Goal: Task Accomplishment & Management: Use online tool/utility

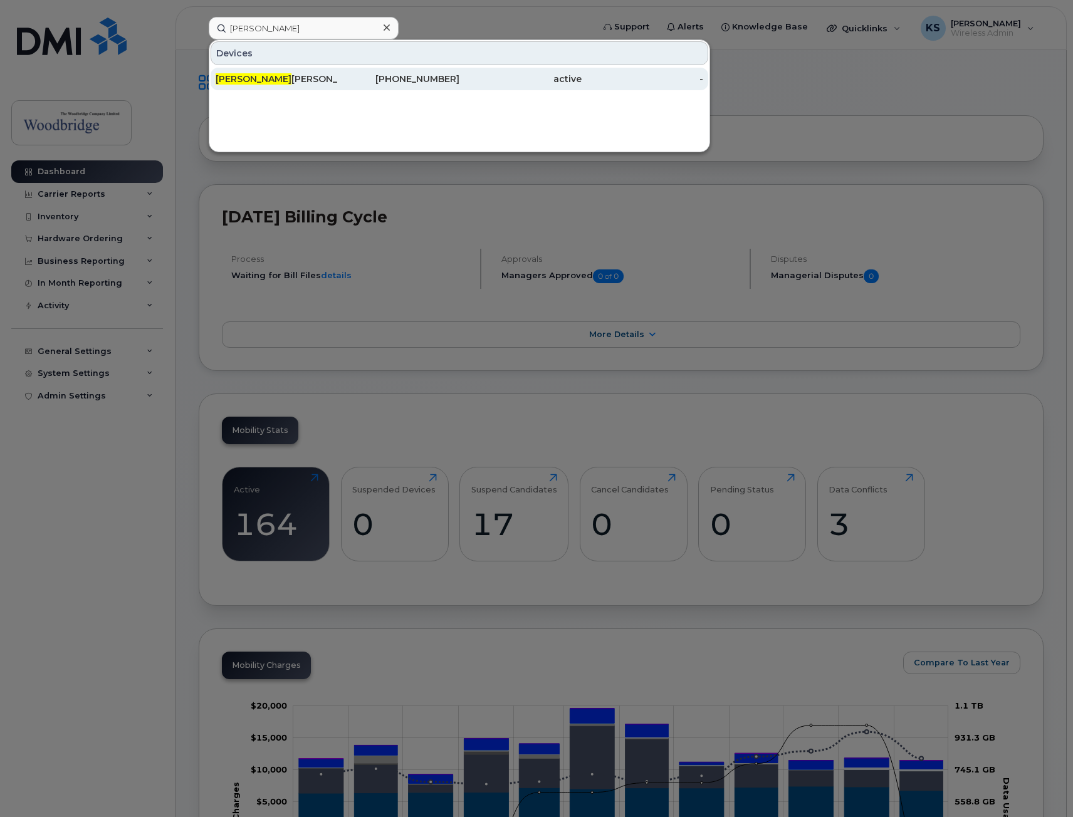
type input "[PERSON_NAME]"
click at [295, 80] on div "Leanne Anderson-cell" at bounding box center [277, 79] width 122 height 13
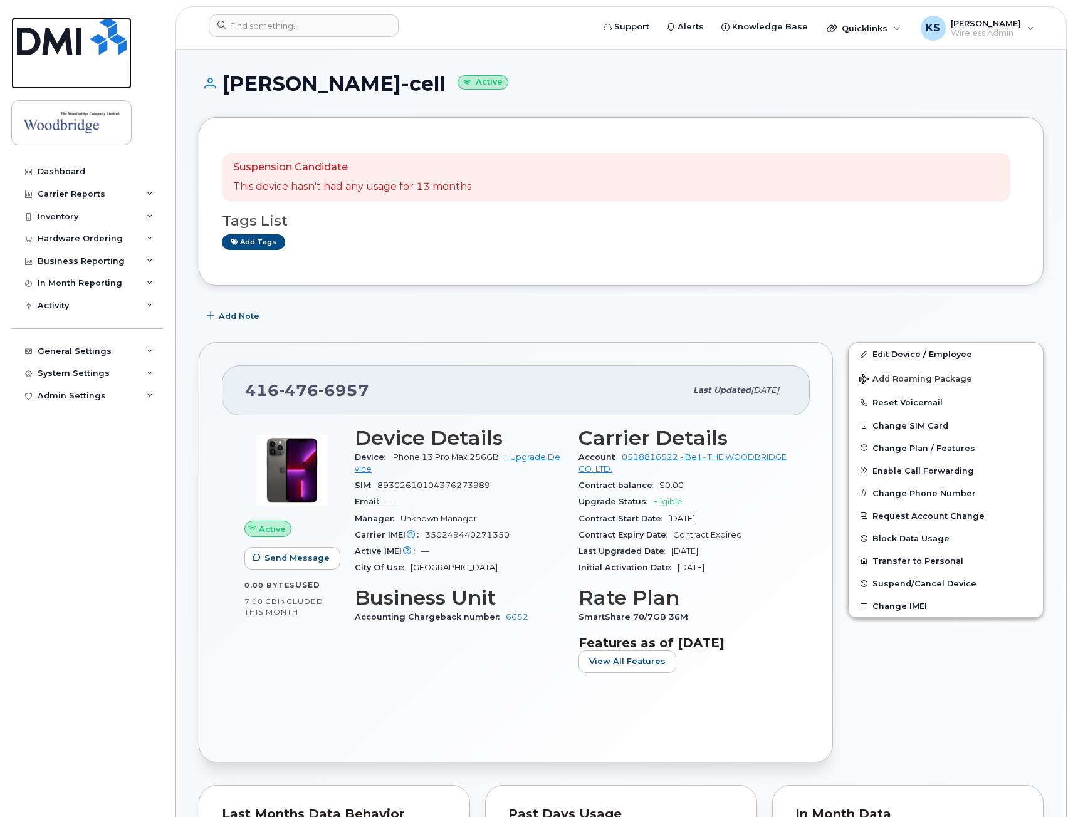
click at [76, 38] on img at bounding box center [72, 37] width 110 height 38
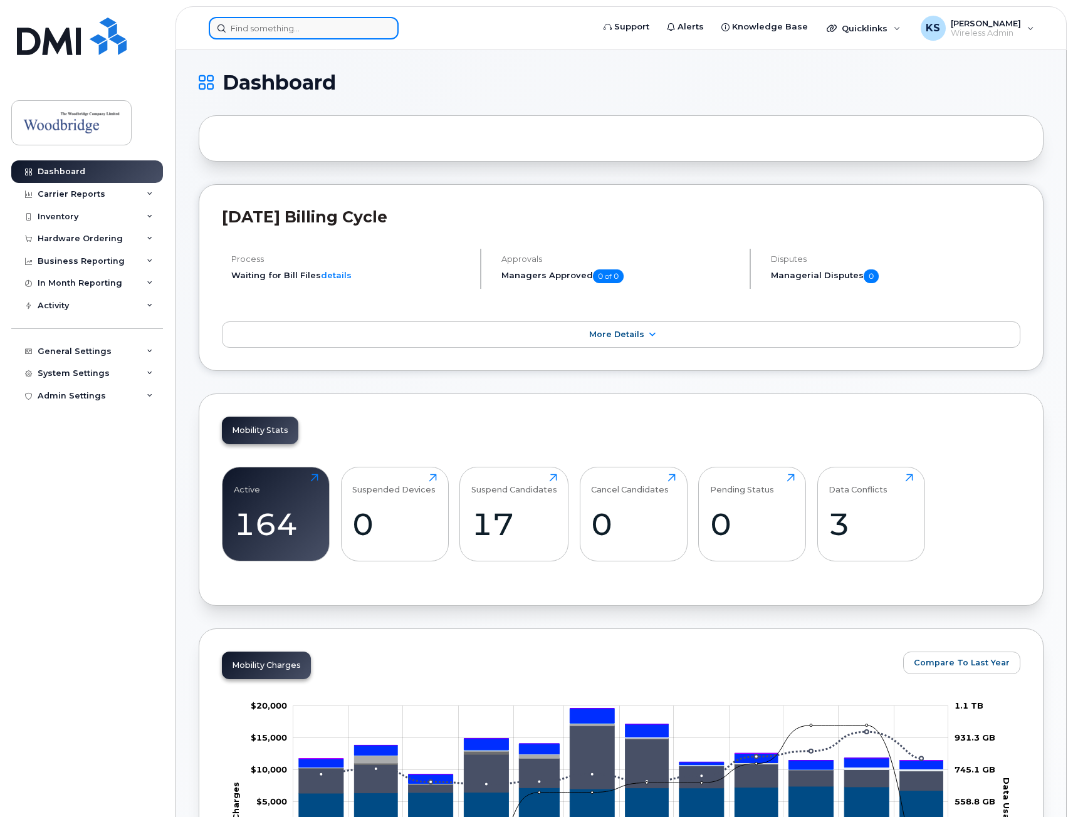
click at [369, 29] on input at bounding box center [304, 28] width 190 height 23
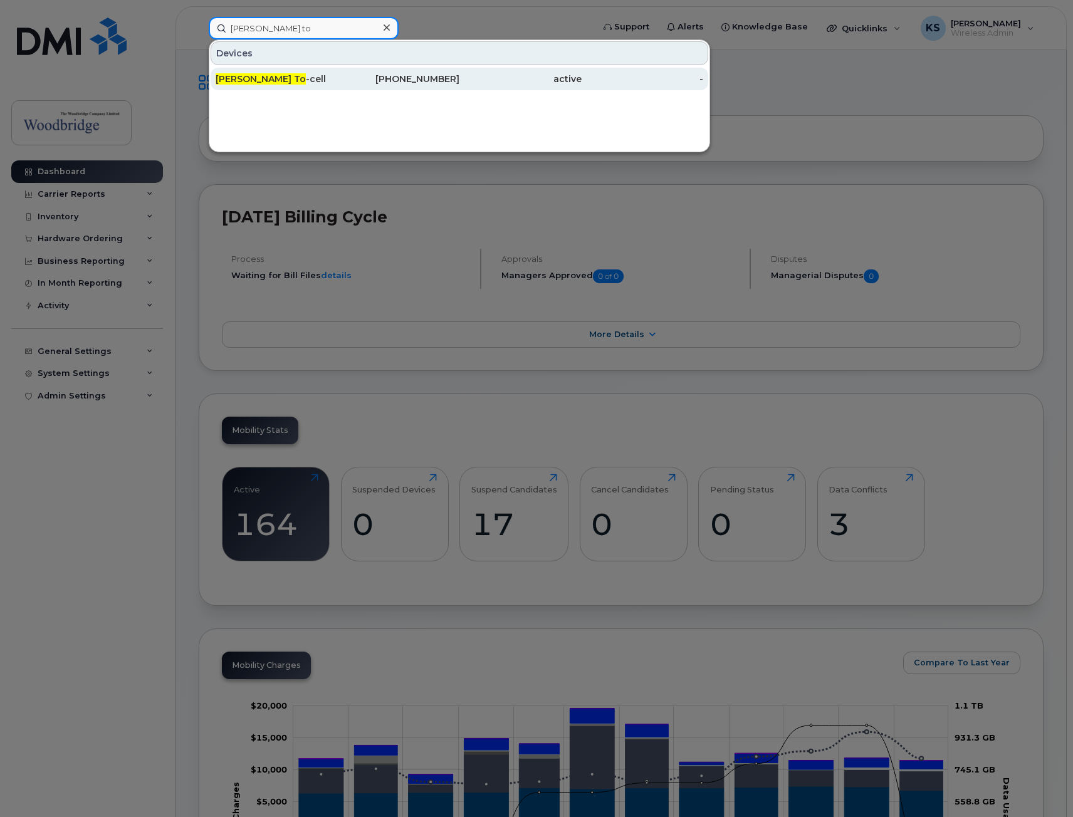
type input "chloe to"
click at [340, 83] on div "416-575-4563" at bounding box center [399, 79] width 122 height 13
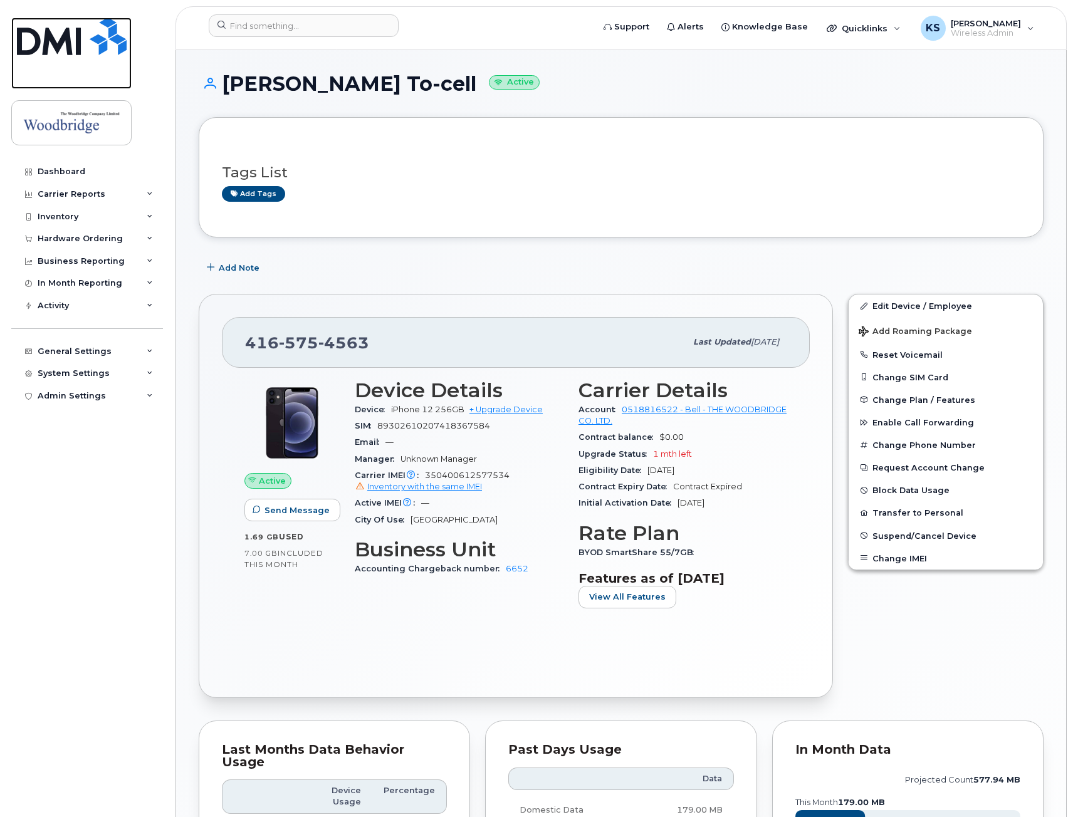
click at [57, 48] on img at bounding box center [72, 37] width 110 height 38
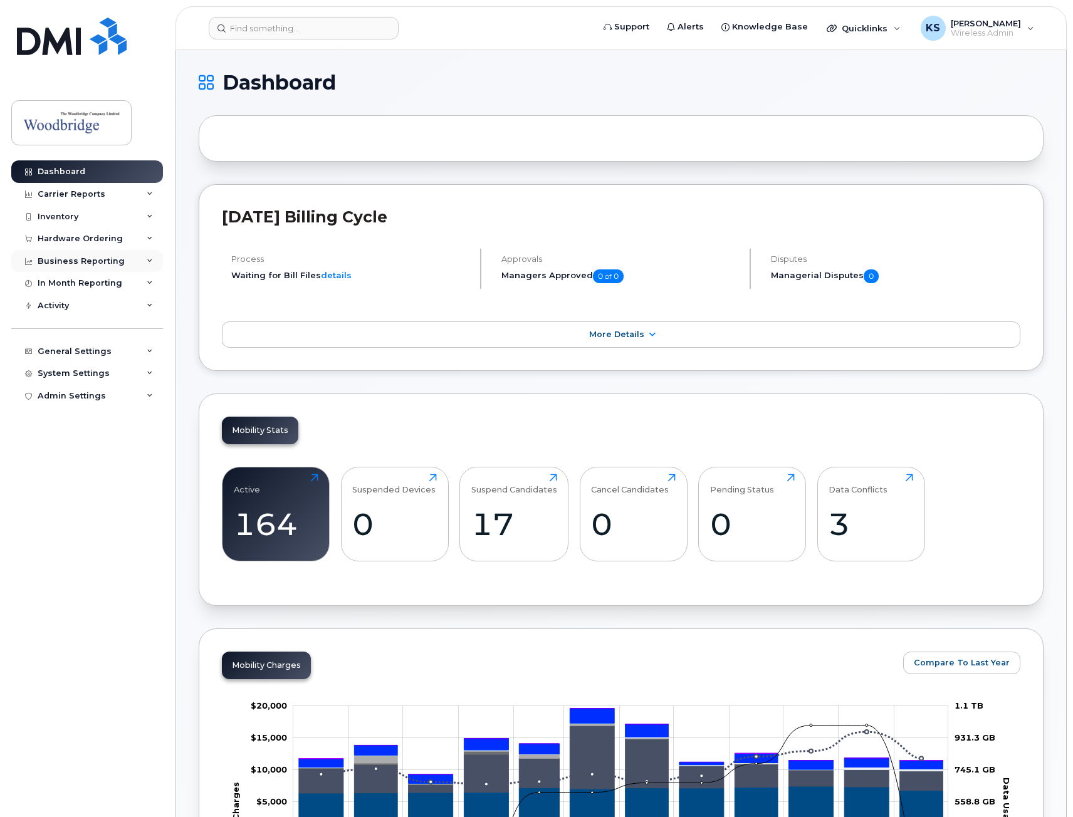
click at [88, 261] on div "Business Reporting" at bounding box center [81, 261] width 87 height 10
click at [81, 380] on div "In Month Reporting" at bounding box center [80, 379] width 85 height 10
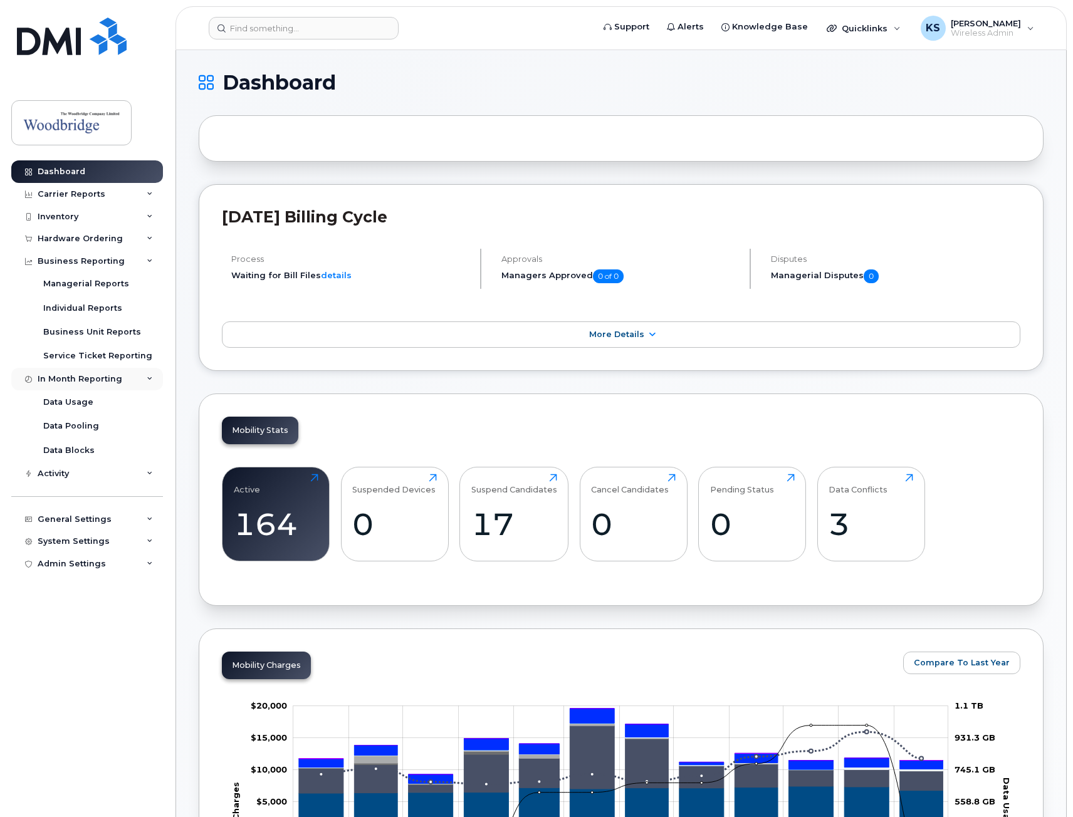
click at [81, 381] on div "In Month Reporting" at bounding box center [80, 379] width 85 height 10
click at [85, 436] on div "General Settings" at bounding box center [87, 447] width 152 height 23
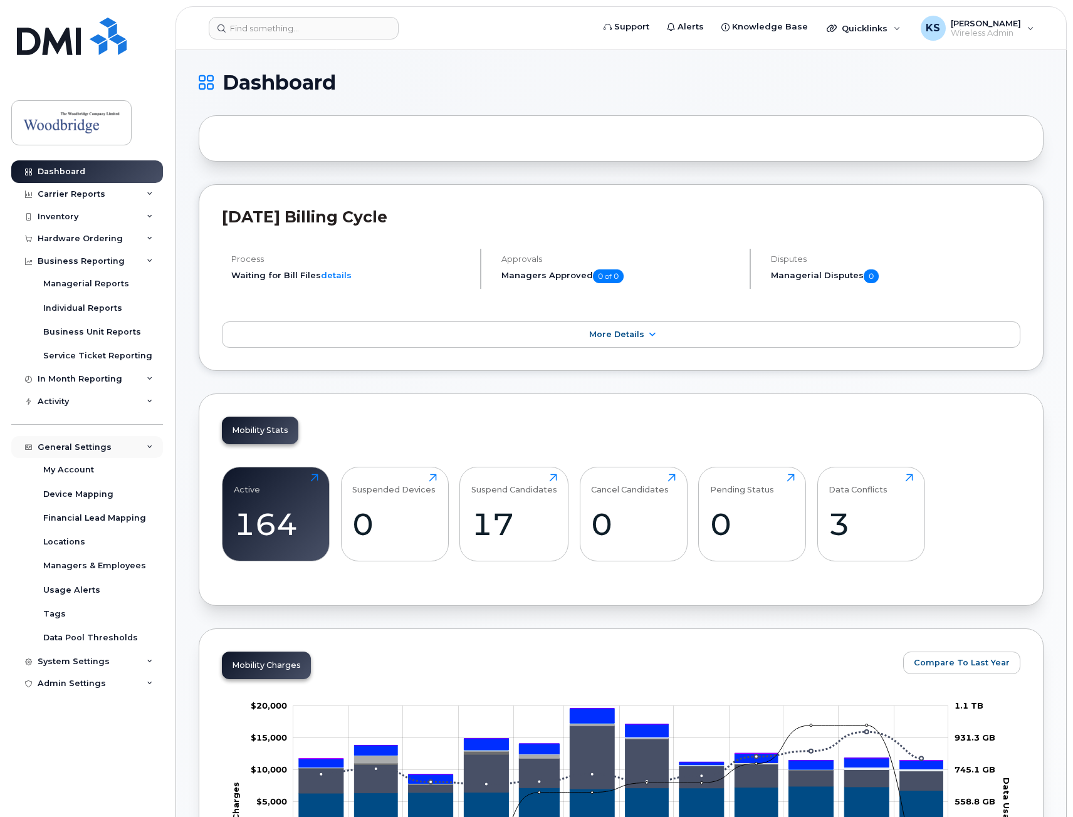
click at [84, 439] on div "General Settings" at bounding box center [87, 447] width 152 height 23
click at [88, 468] on div "System Settings" at bounding box center [74, 469] width 72 height 10
click at [88, 467] on div "System Settings" at bounding box center [74, 469] width 72 height 10
click at [109, 189] on div "Carrier Reports" at bounding box center [87, 194] width 152 height 23
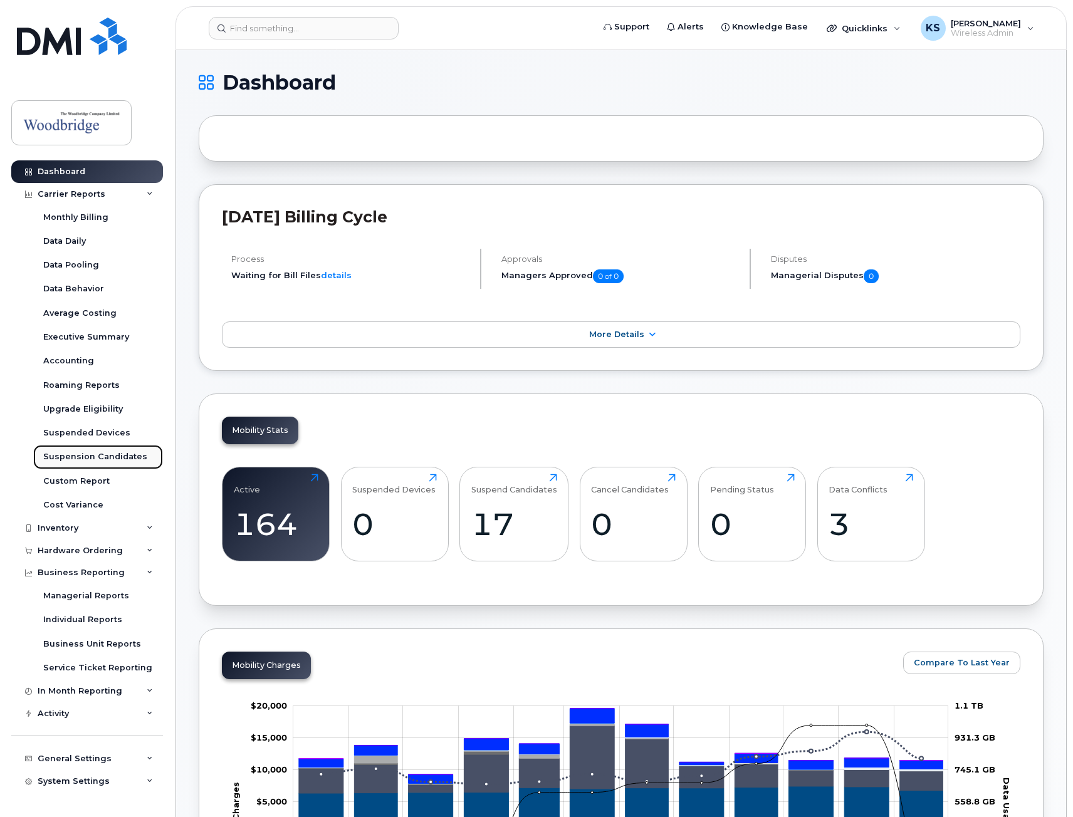
click at [78, 454] on div "Suspension Candidates" at bounding box center [95, 456] width 104 height 11
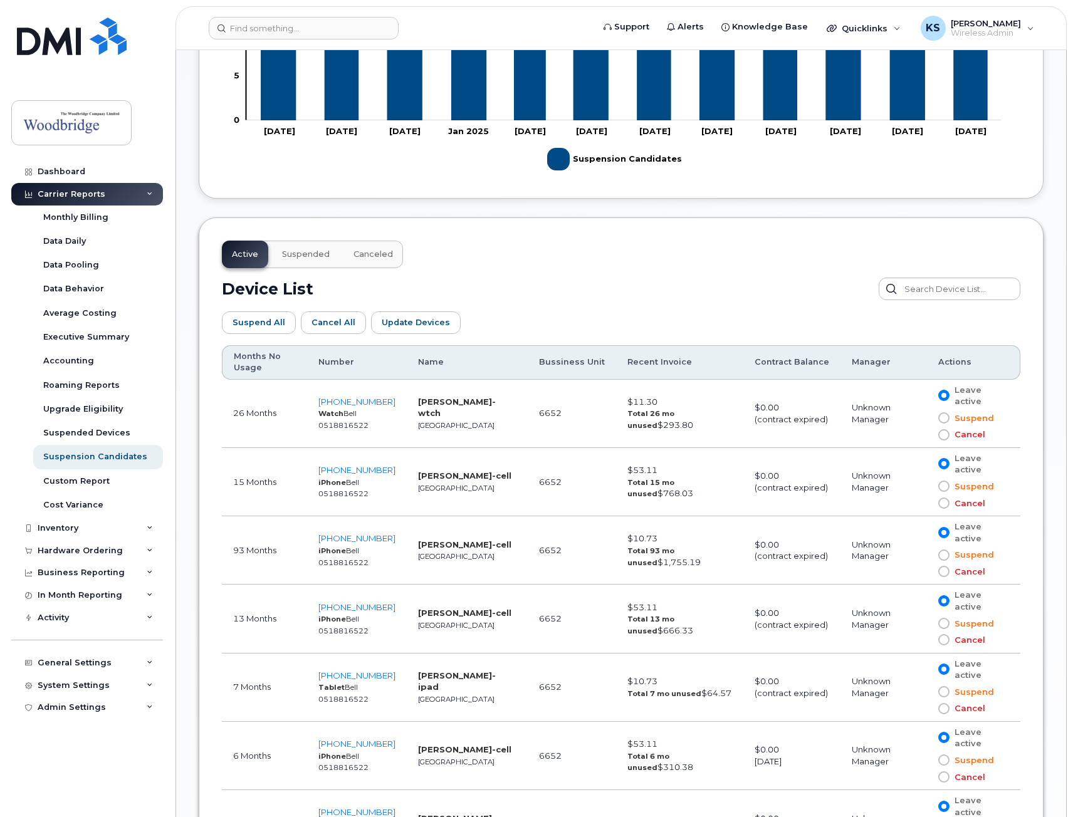
scroll to position [493, 0]
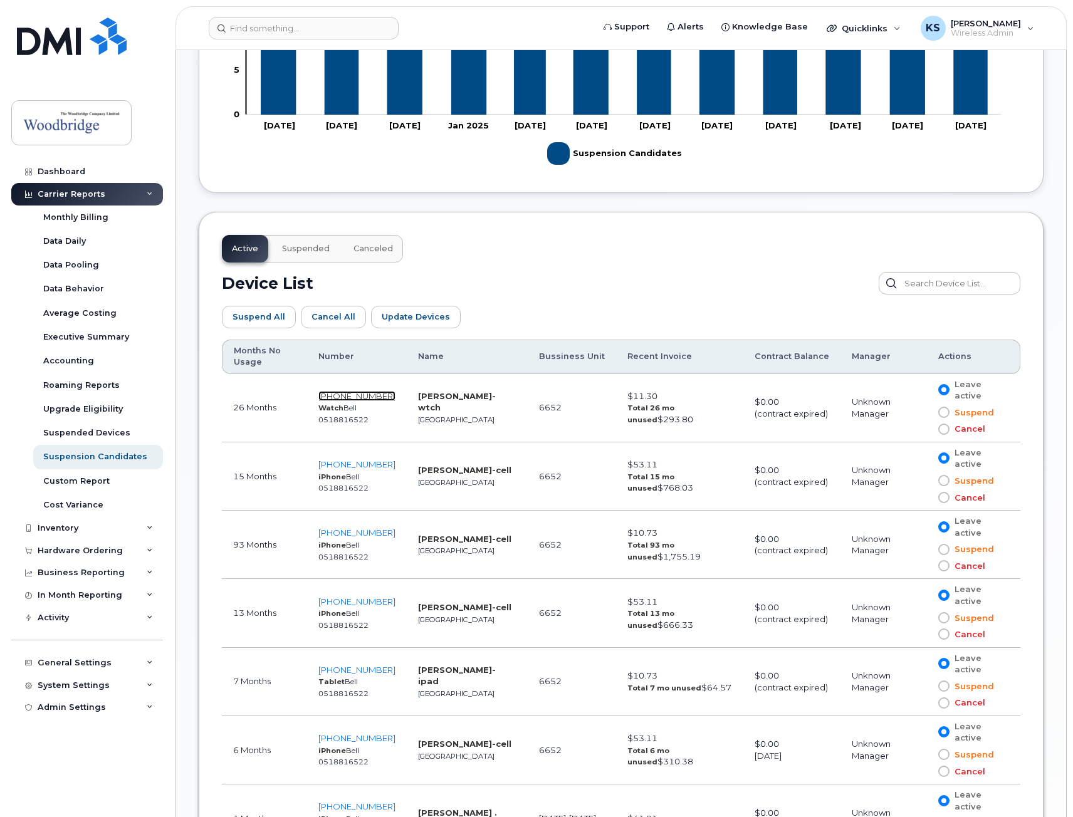
drag, startPoint x: 354, startPoint y: 393, endPoint x: 345, endPoint y: 396, distance: 9.3
click at [345, 396] on span "416-435-0497" at bounding box center [356, 396] width 77 height 10
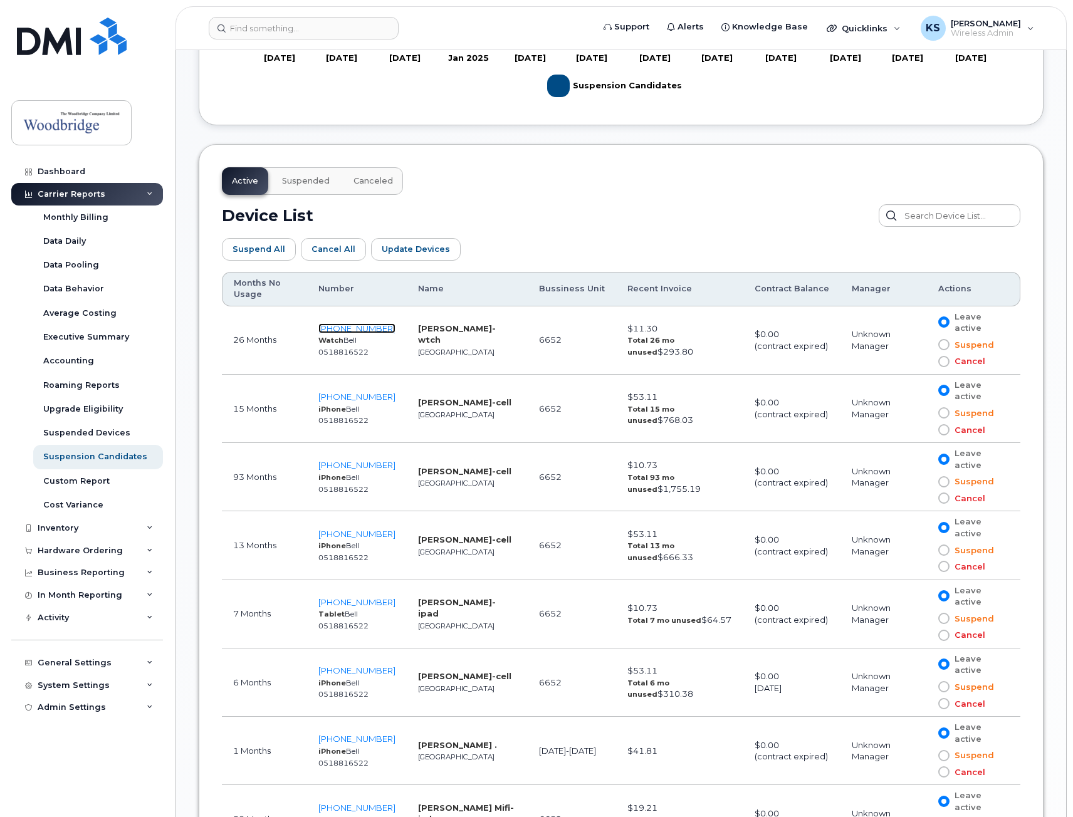
scroll to position [557, 0]
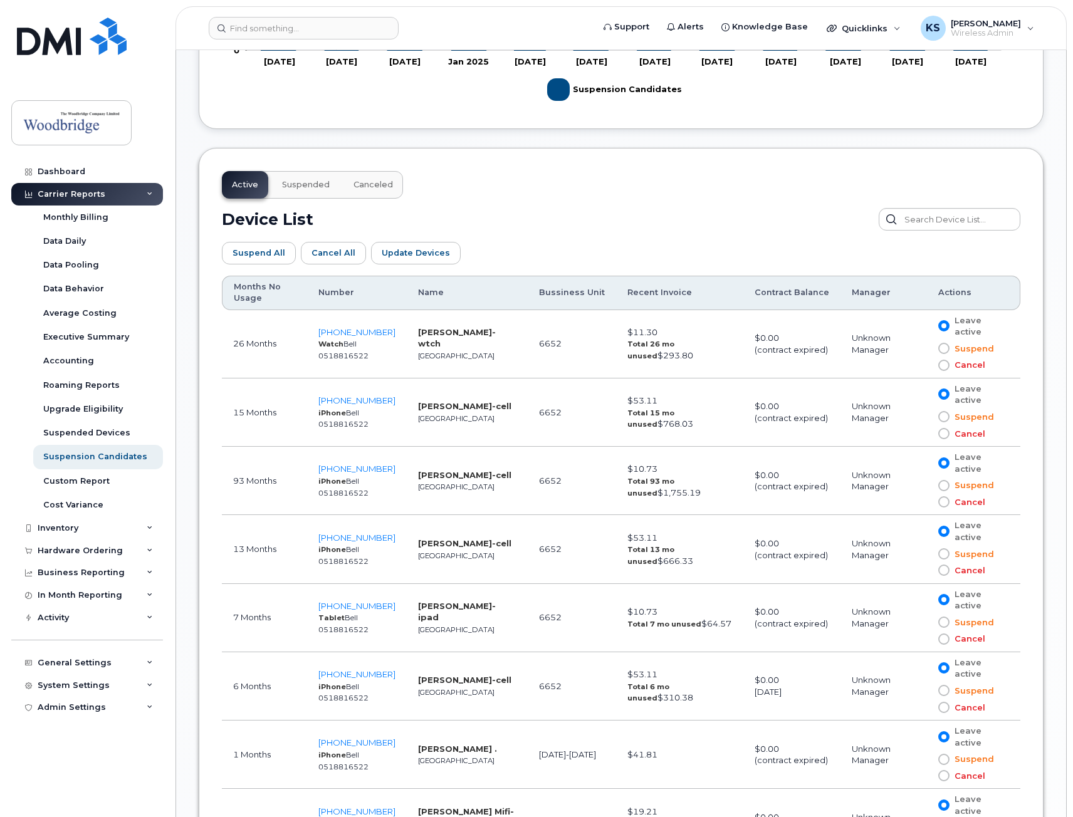
click at [726, 259] on div "Suspend All Cancel All Update Devices Customize Filter Refresh Export" at bounding box center [621, 253] width 799 height 45
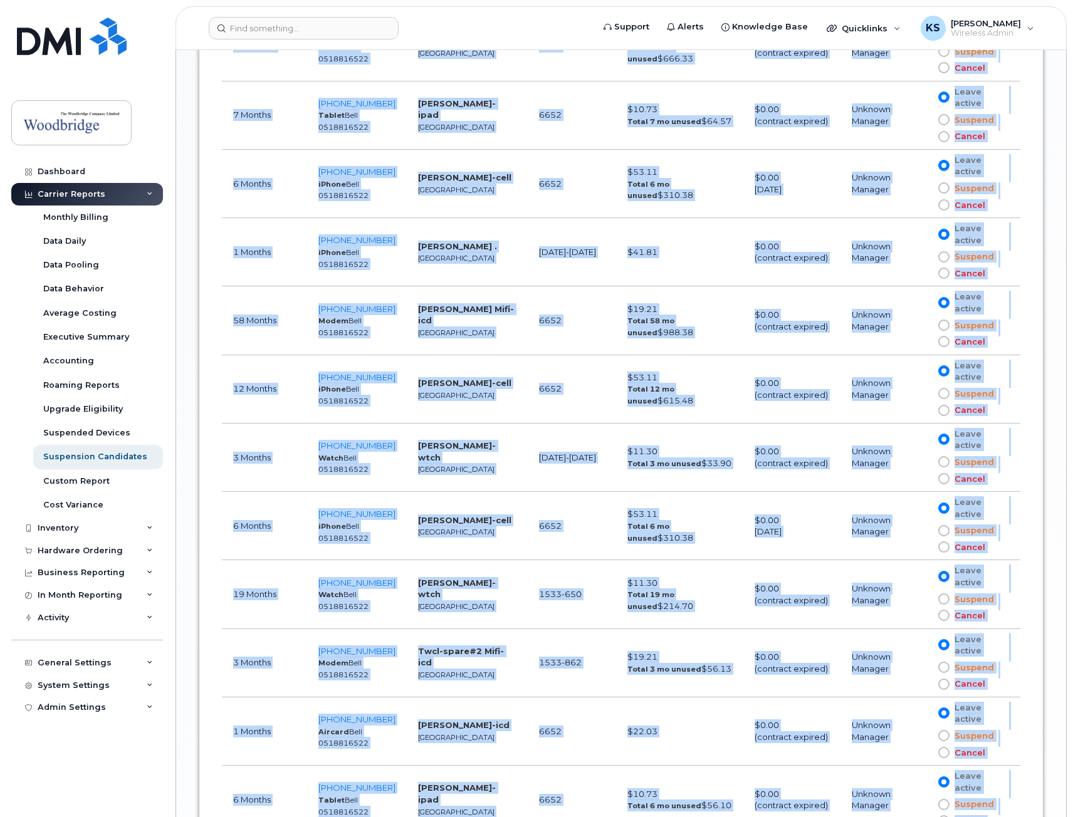
scroll to position [1307, 0]
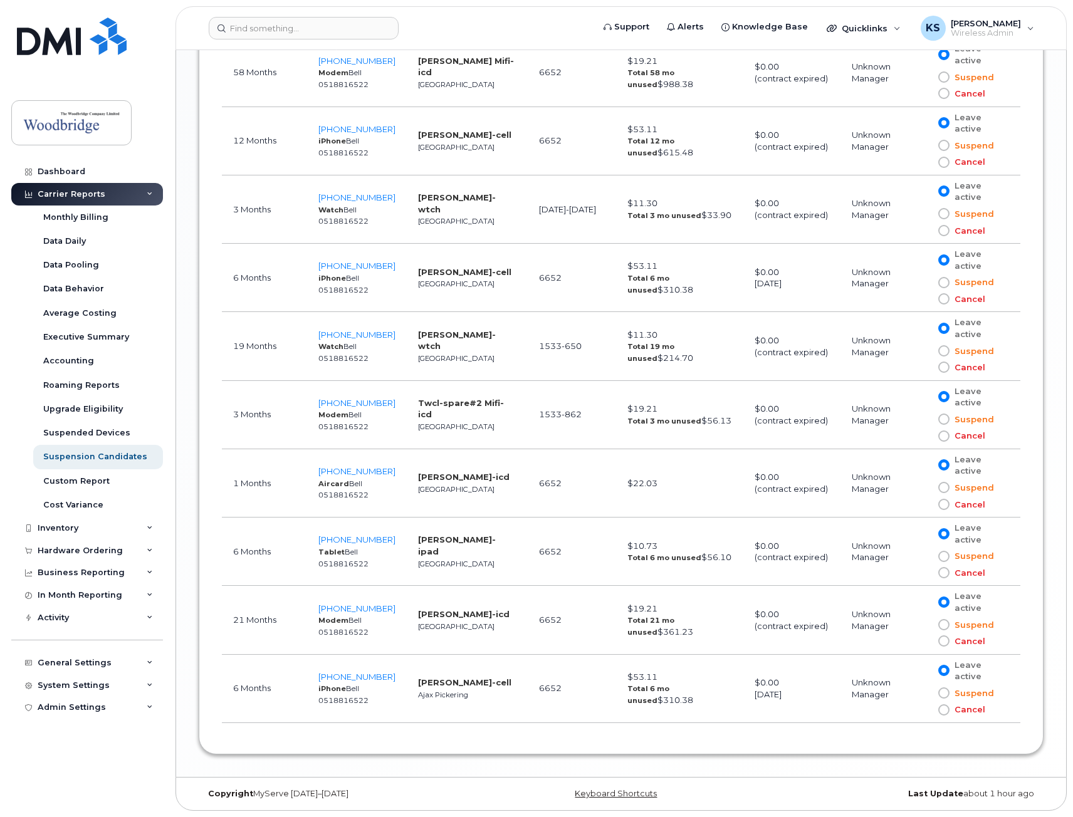
drag, startPoint x: 229, startPoint y: 284, endPoint x: 985, endPoint y: 726, distance: 876.4
click at [985, 726] on div "Months No Usage Number Name Bussiness Unit Recent Invoice Contract Balance Mana…" at bounding box center [621, 128] width 799 height 1207
copy table
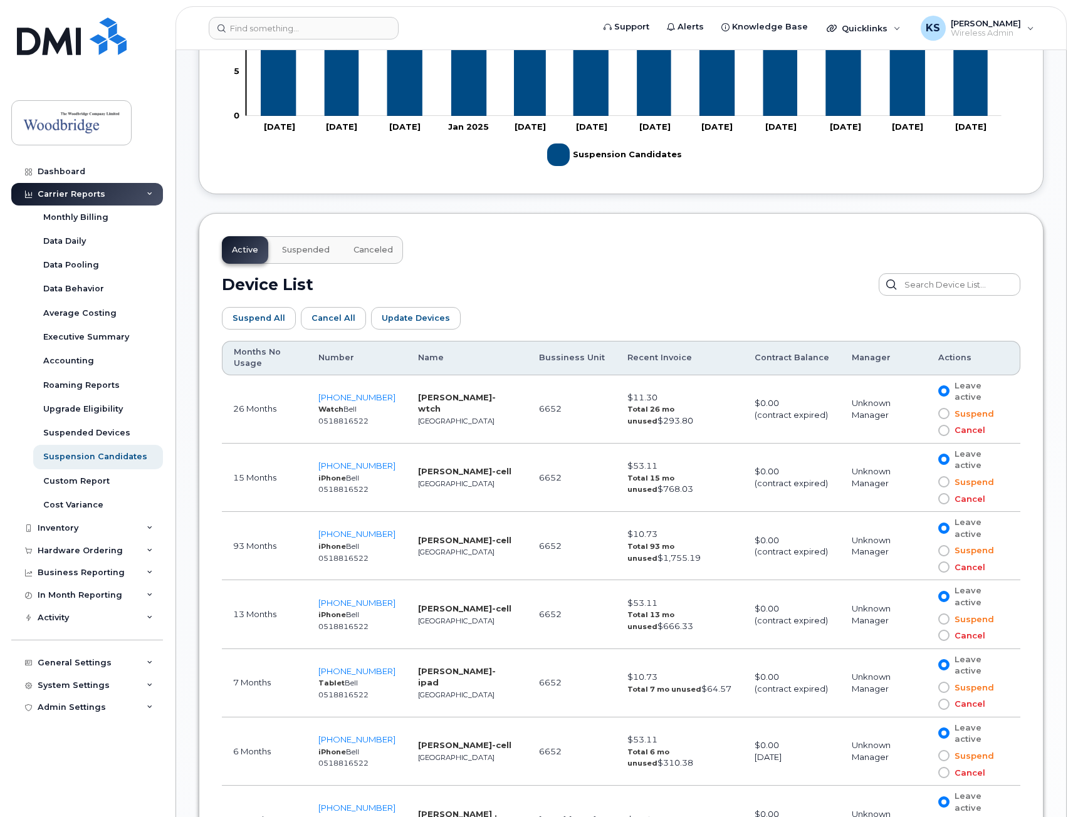
scroll to position [492, 0]
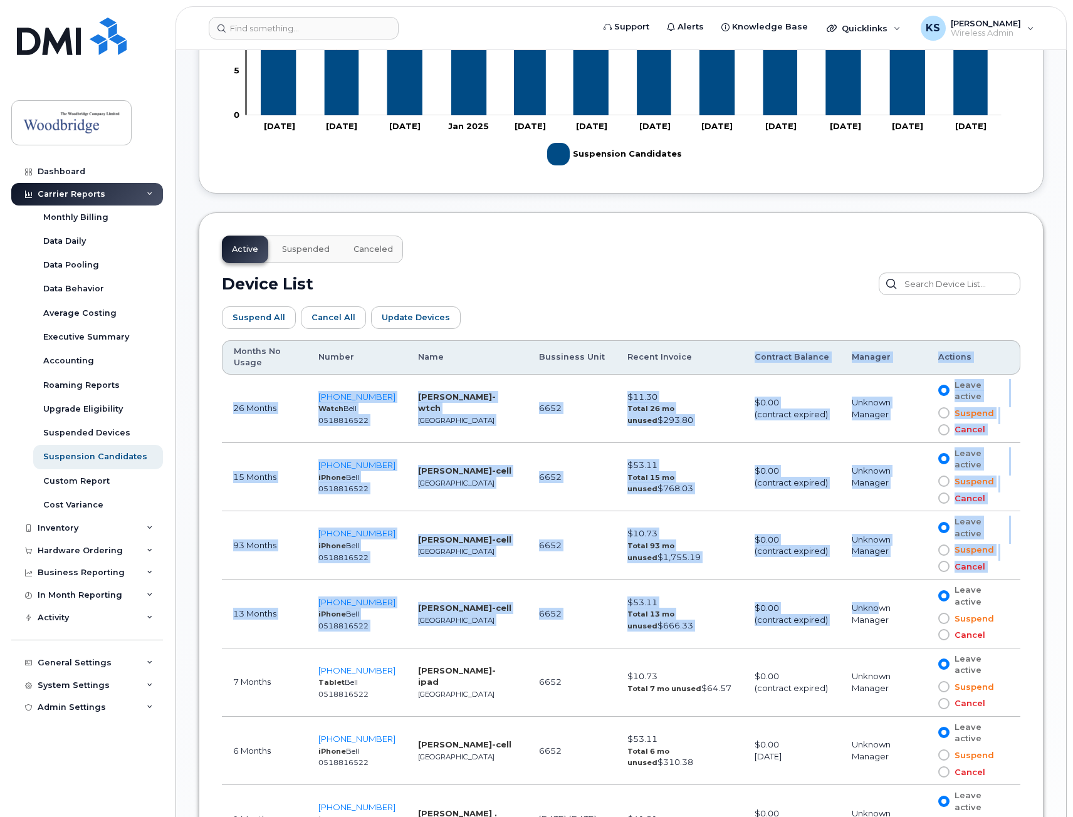
drag, startPoint x: 752, startPoint y: 355, endPoint x: 872, endPoint y: 611, distance: 282.6
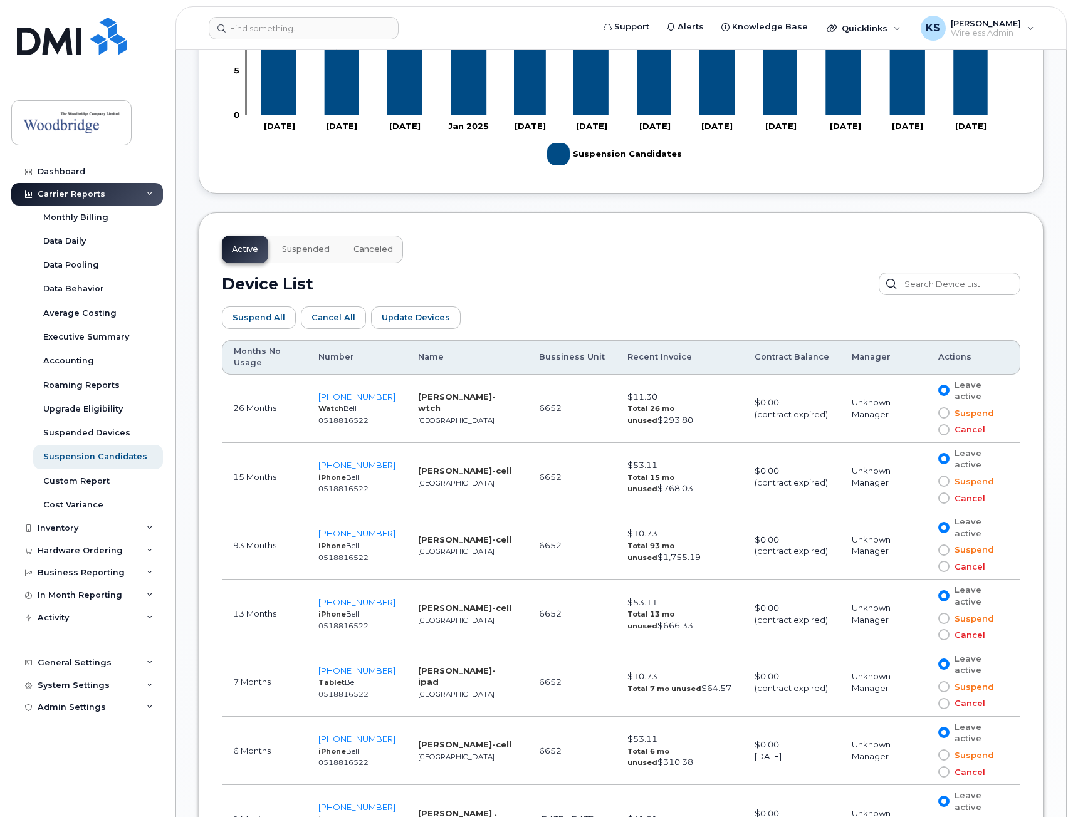
click at [836, 318] on div "Suspend All Cancel All Update Devices Customize Filter Refresh Export" at bounding box center [621, 317] width 799 height 45
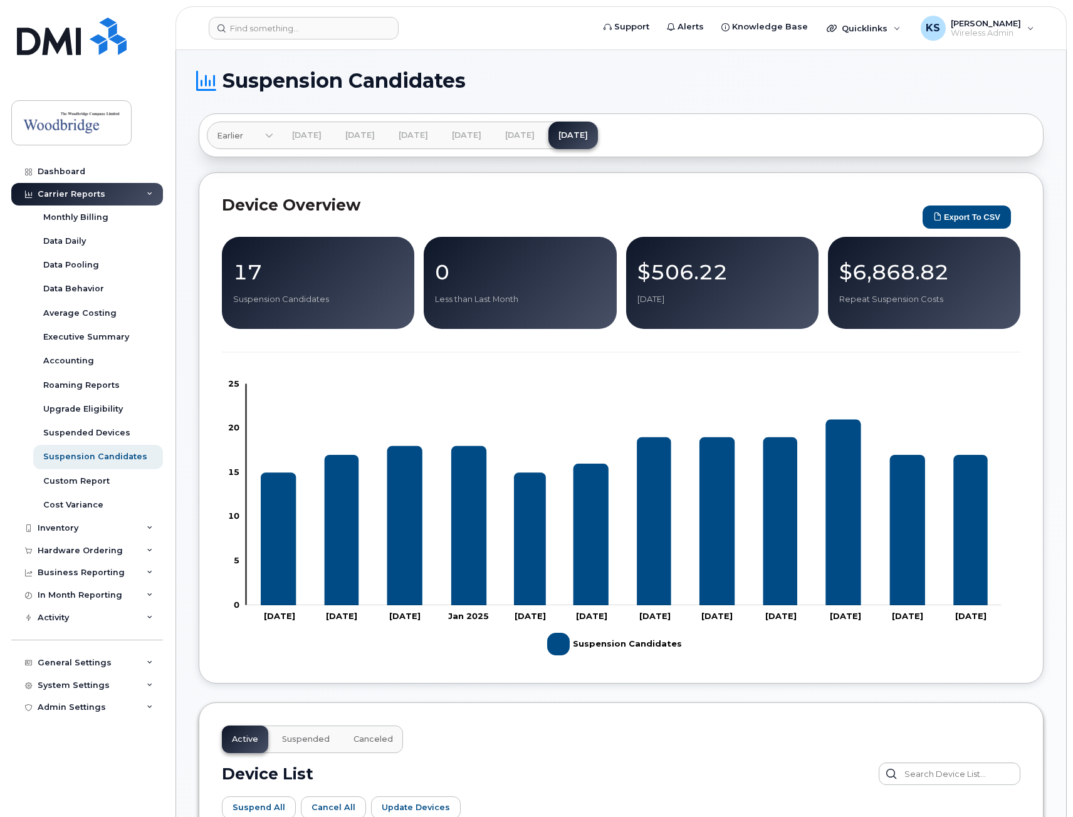
scroll to position [0, 0]
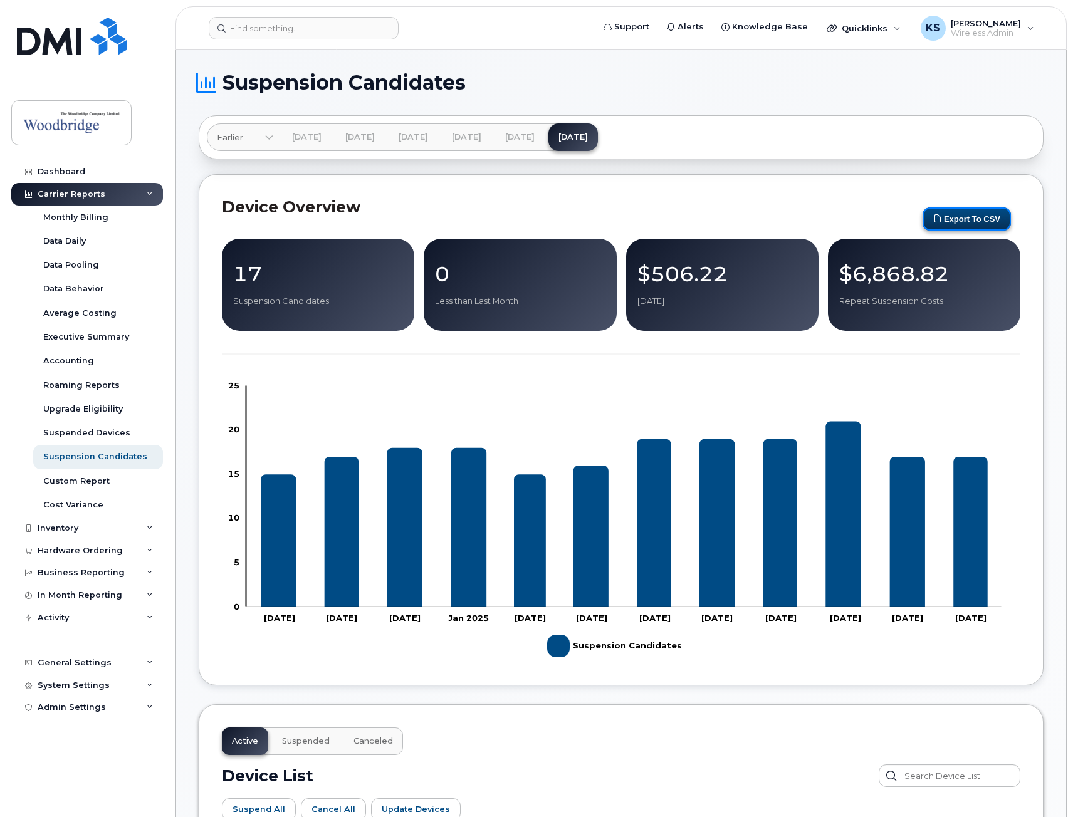
click at [957, 209] on button "Export to CSV" at bounding box center [967, 218] width 88 height 23
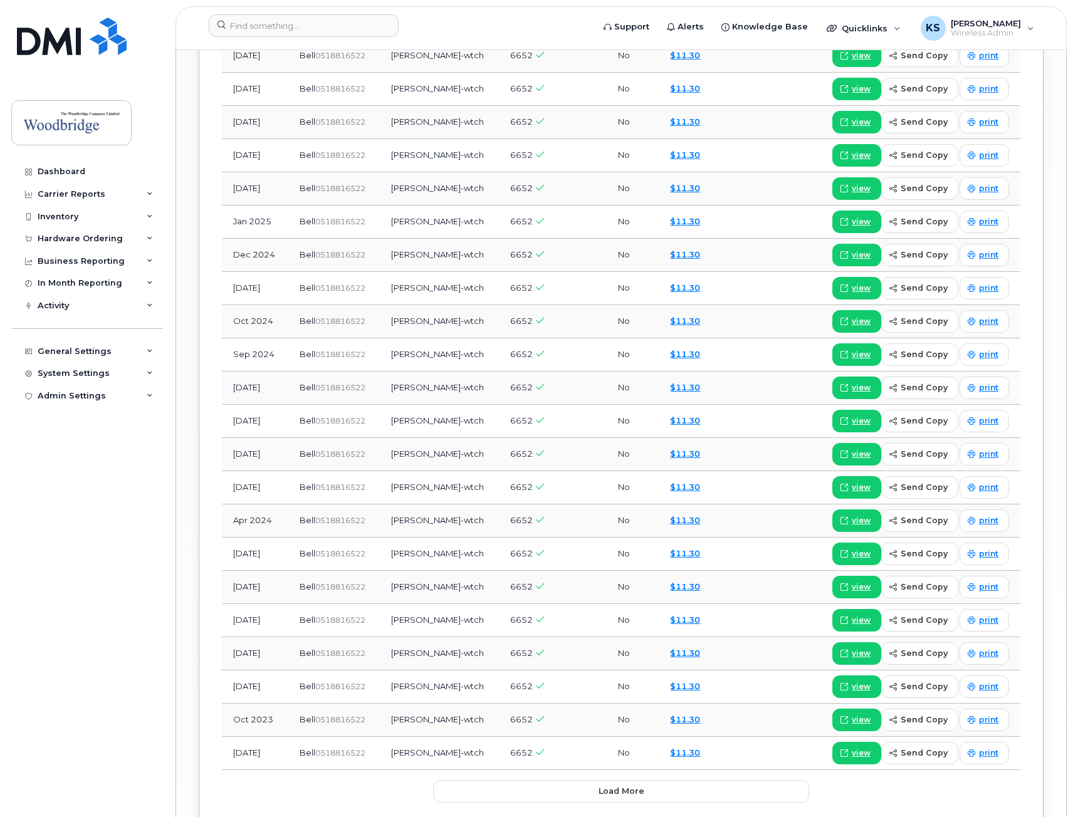
scroll to position [1191, 0]
